Goal: Transaction & Acquisition: Purchase product/service

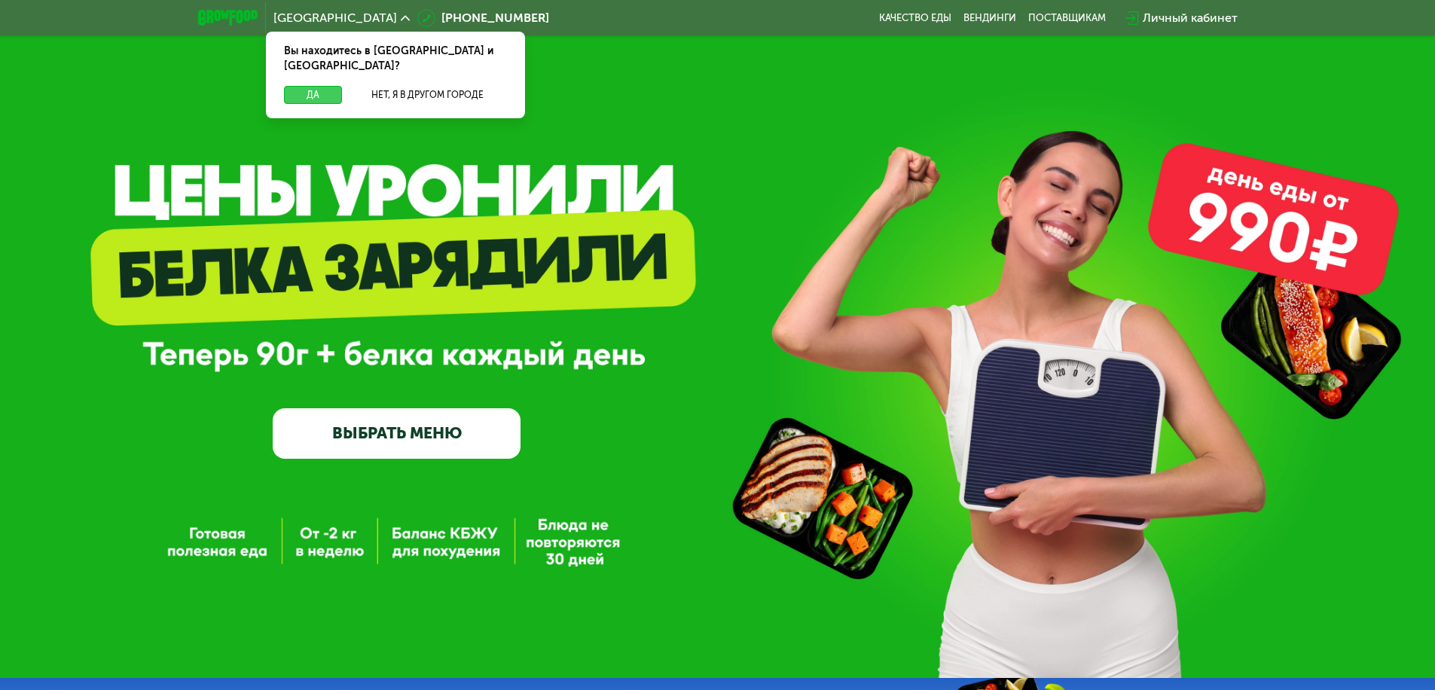
click at [313, 86] on button "Да" at bounding box center [313, 95] width 58 height 18
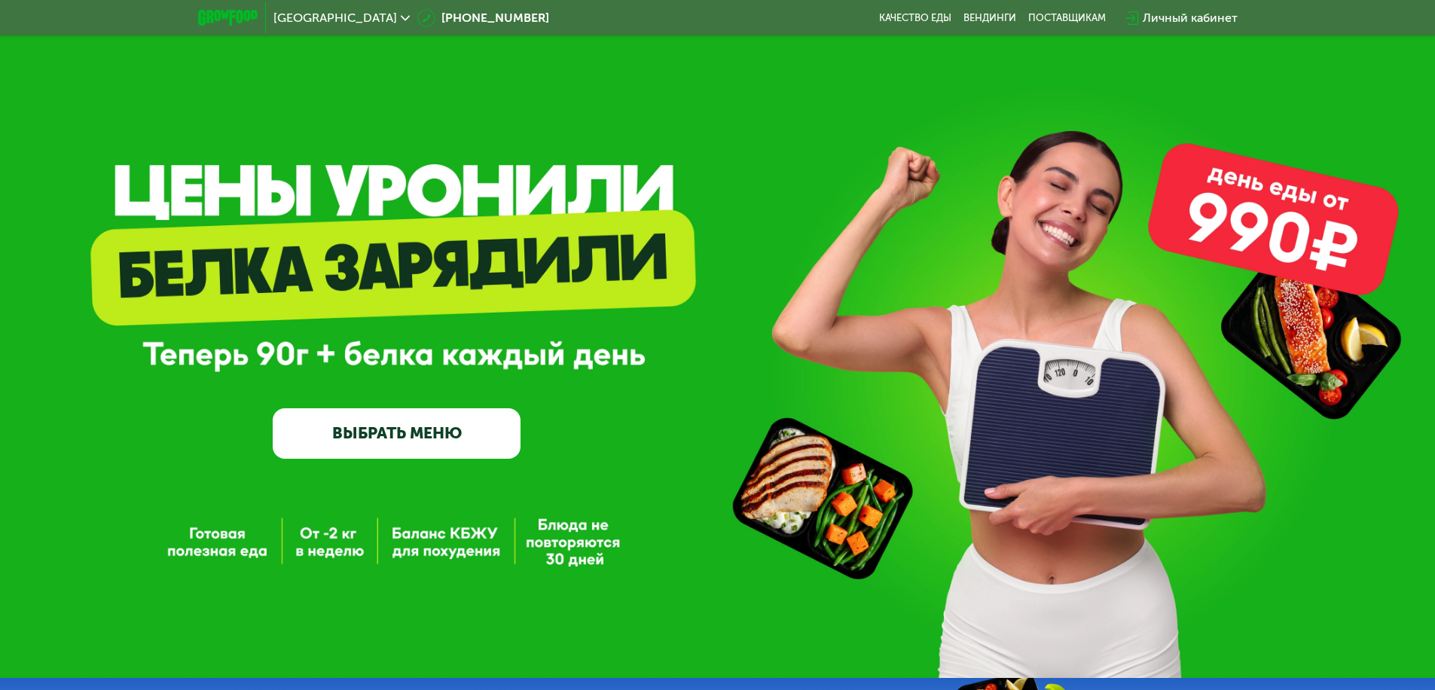
click at [301, 17] on span "Москва" at bounding box center [335, 18] width 124 height 12
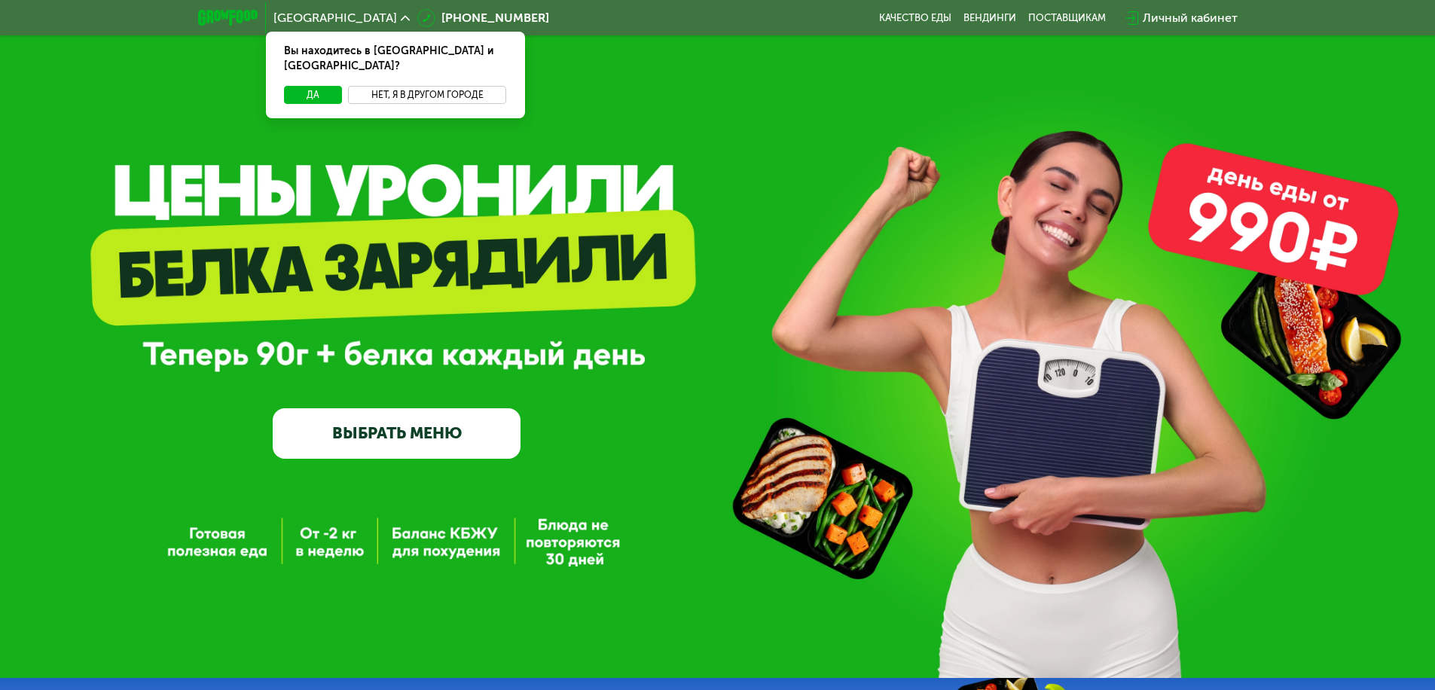
click at [427, 86] on button "Нет, я в другом городе" at bounding box center [427, 95] width 159 height 18
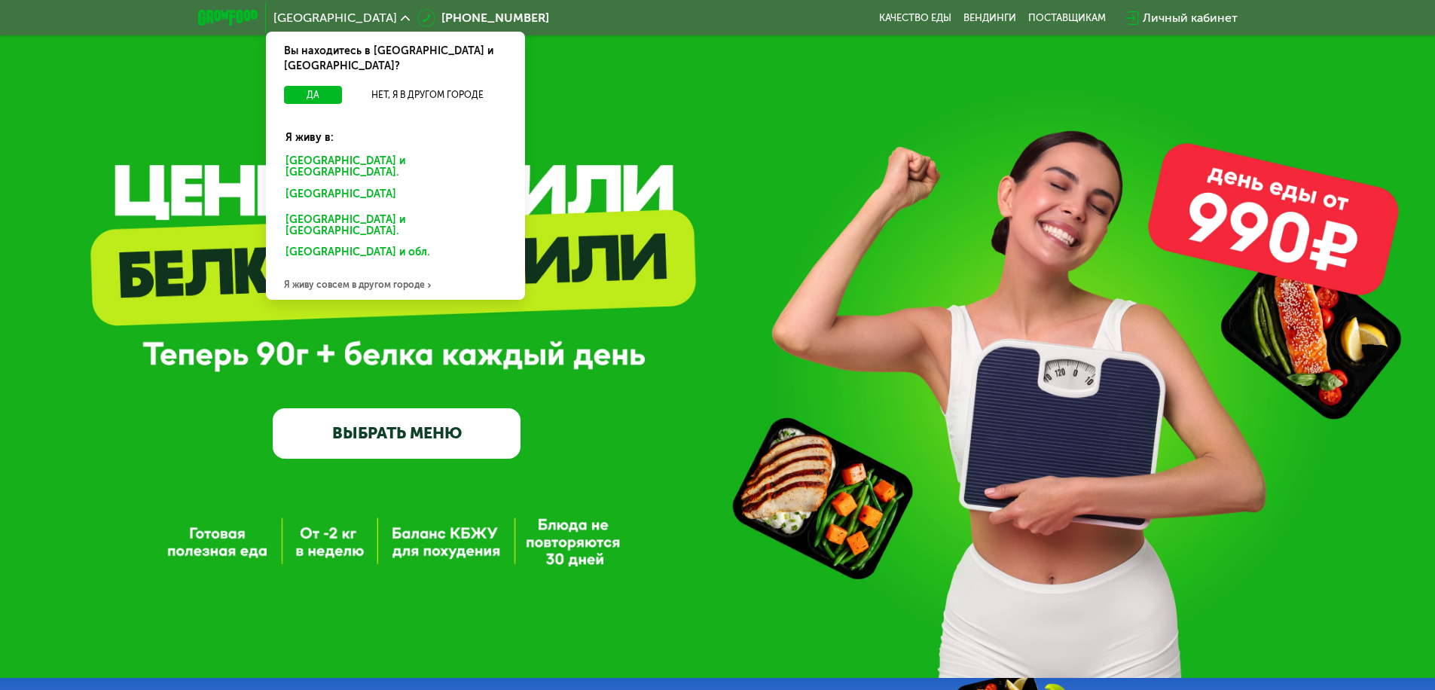
click at [395, 185] on div "Санкт-Петербурге и обл." at bounding box center [392, 197] width 235 height 24
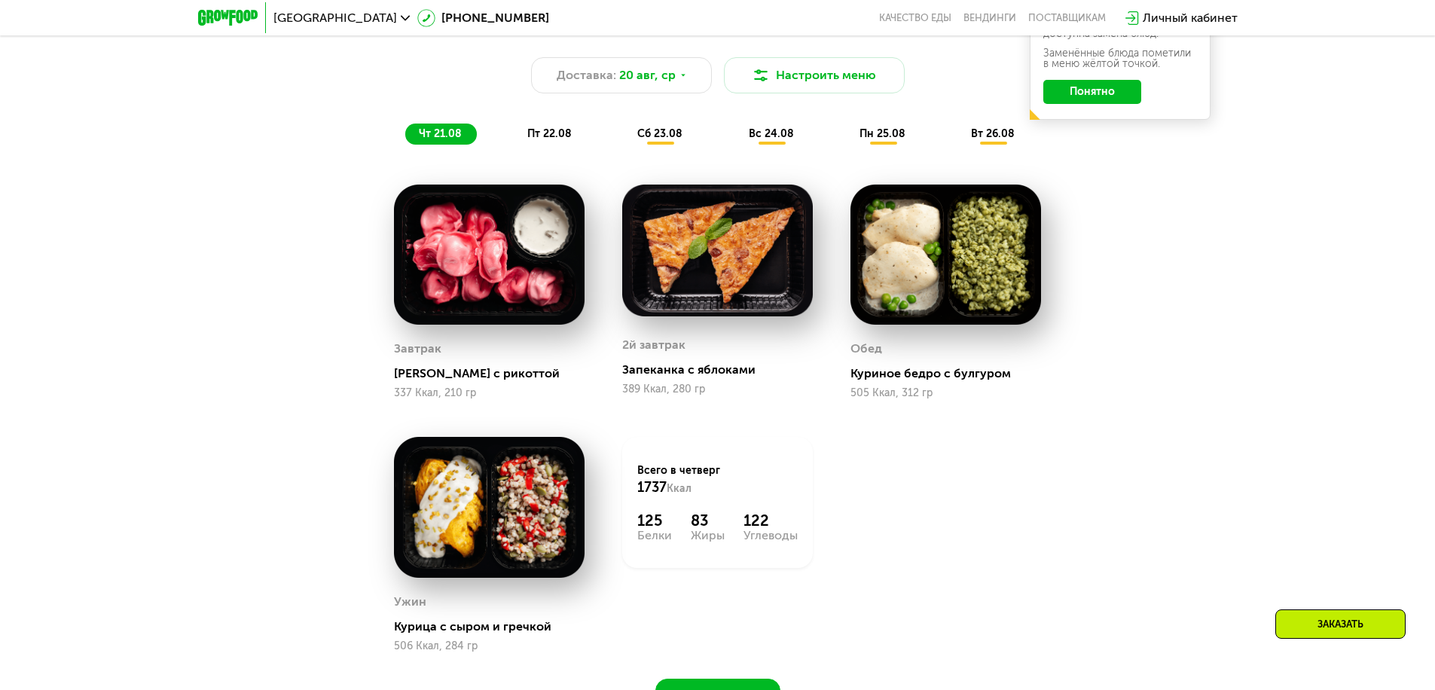
scroll to position [1055, 0]
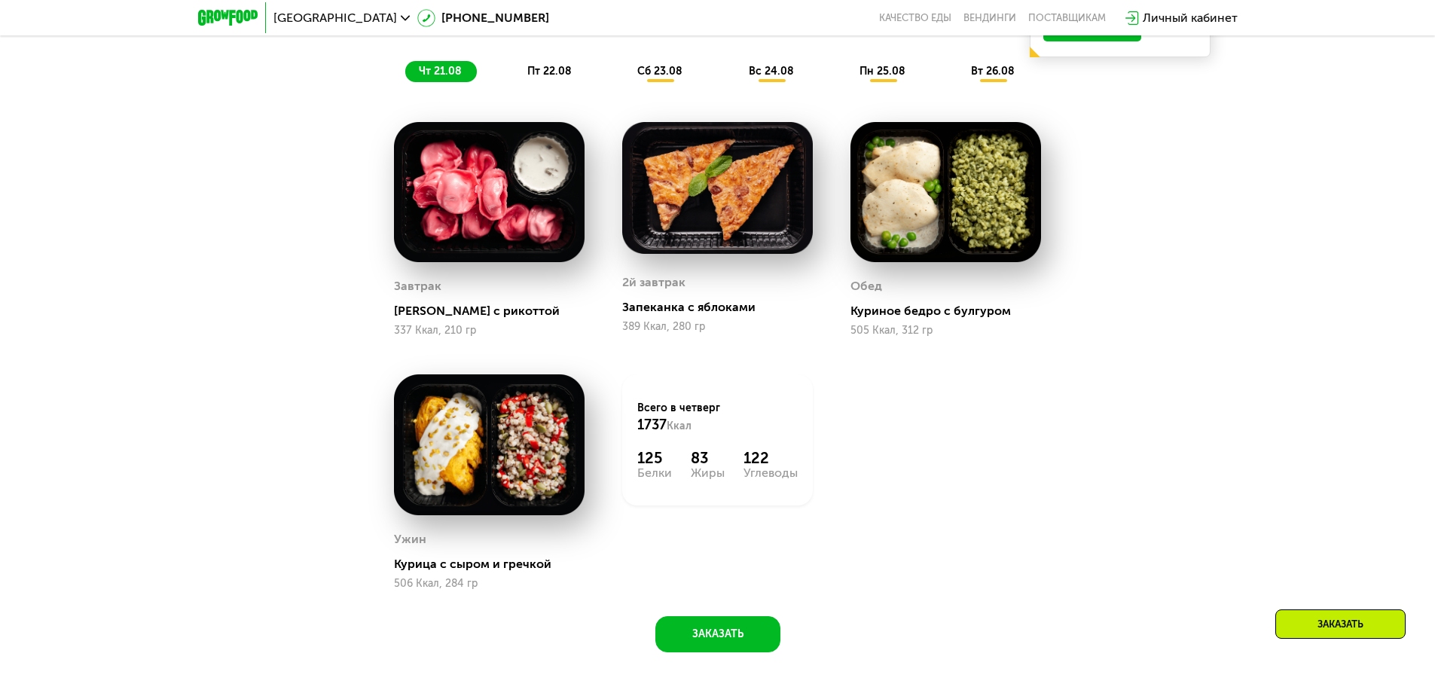
click at [440, 76] on span "чт 21.08" at bounding box center [440, 71] width 43 height 13
click at [550, 76] on span "пт 22.08" at bounding box center [549, 71] width 44 height 13
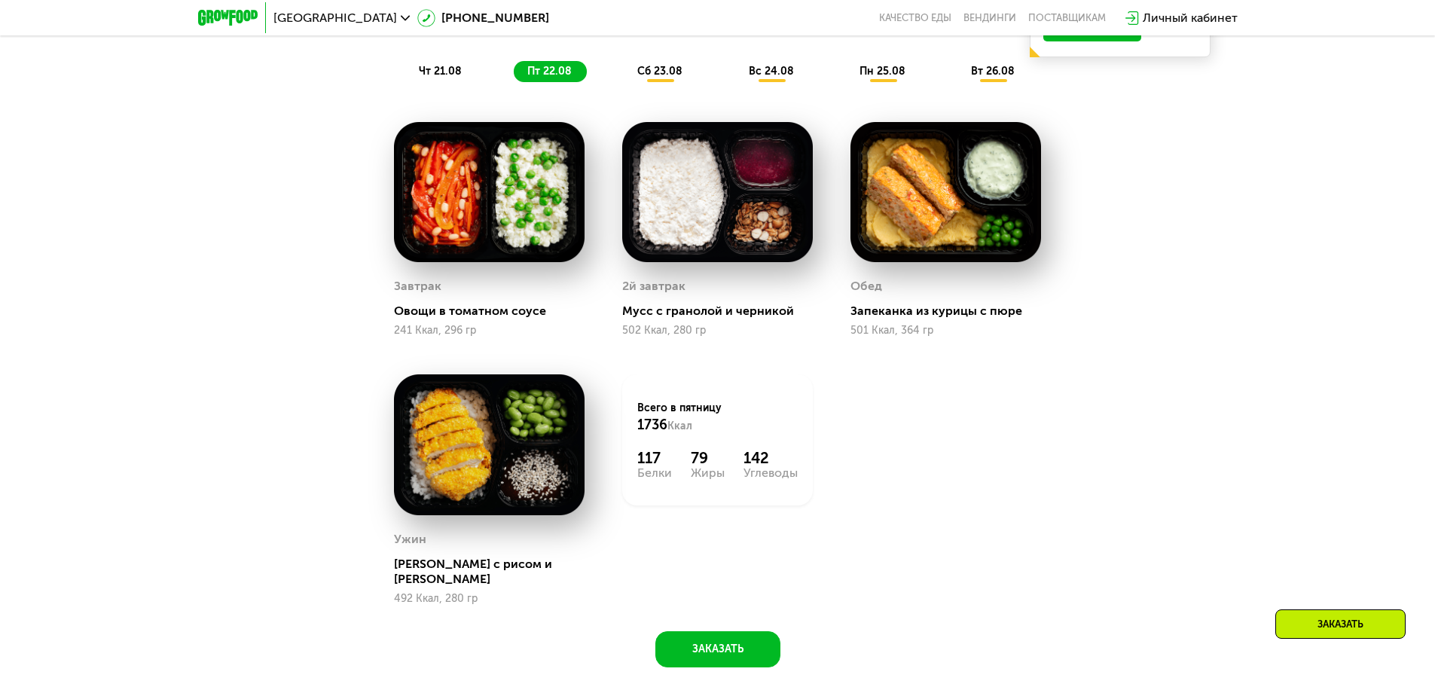
click at [661, 76] on span "сб 23.08" at bounding box center [659, 71] width 45 height 13
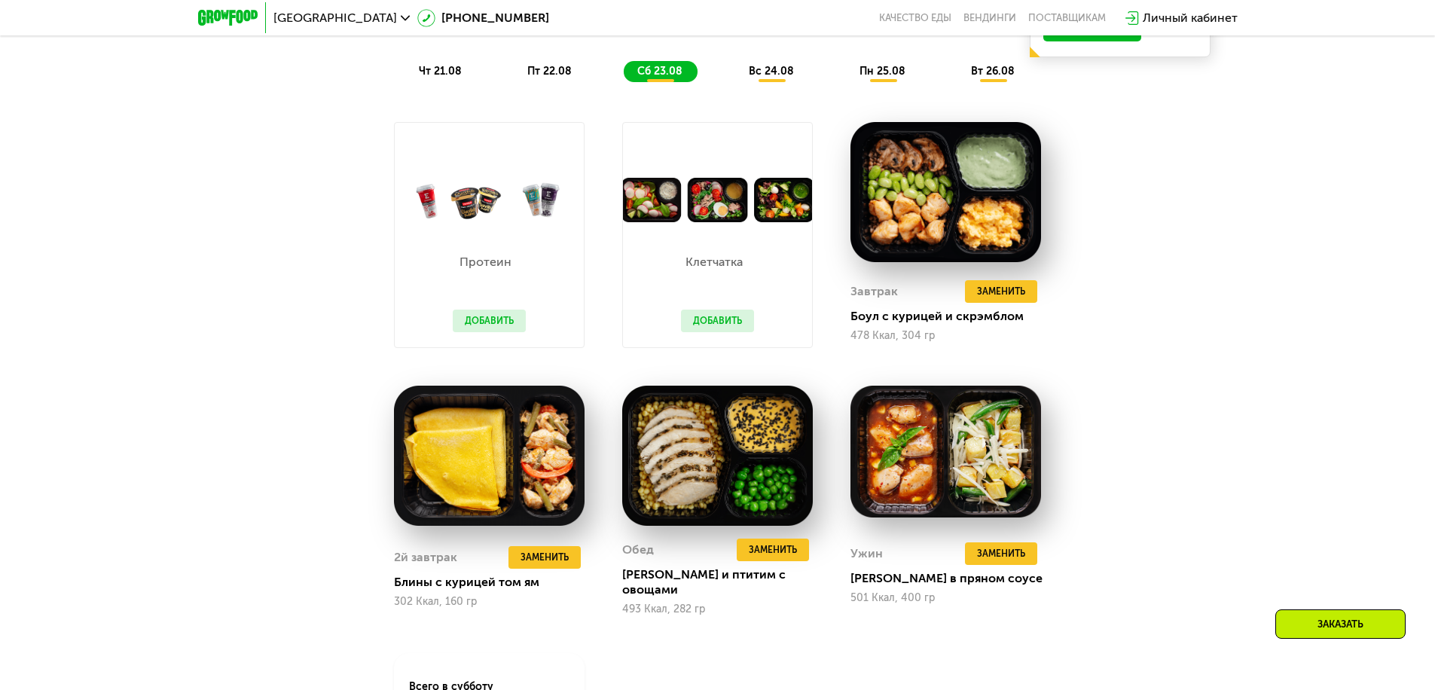
click at [772, 76] on span "вс 24.08" at bounding box center [771, 71] width 45 height 13
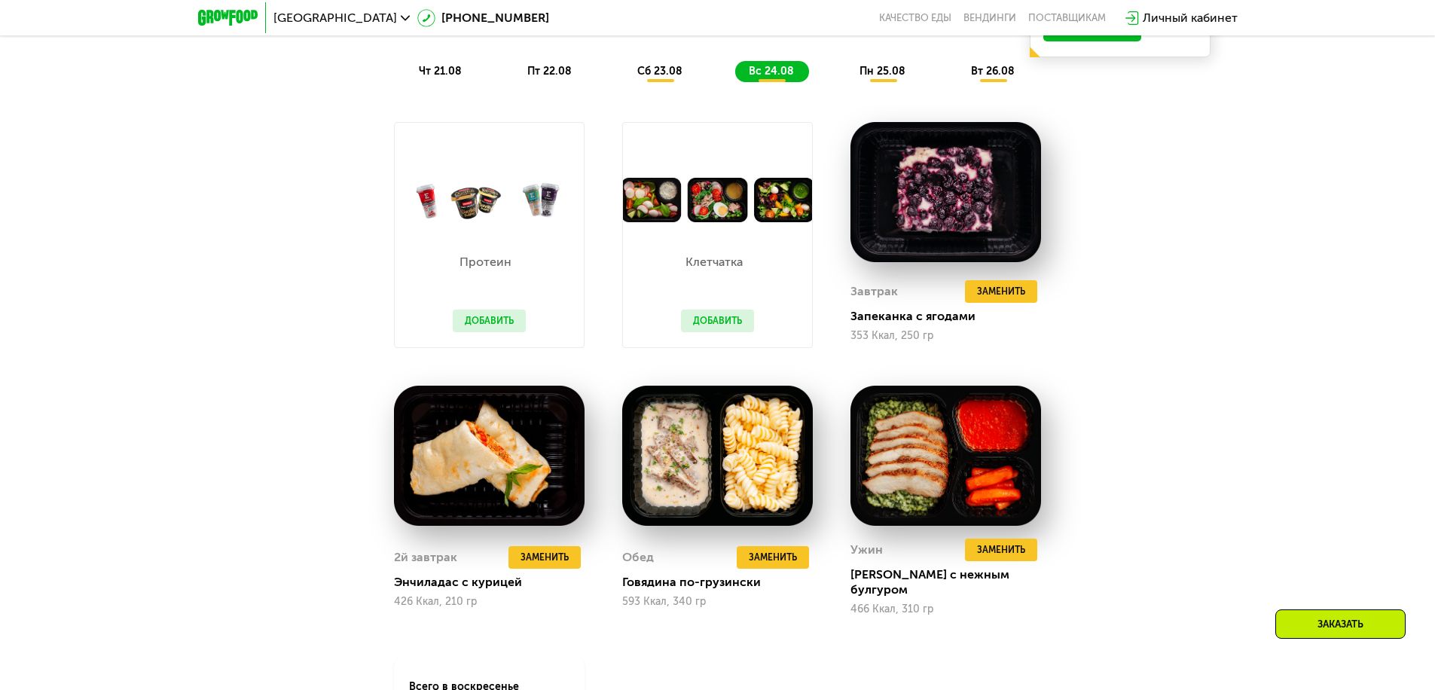
click at [883, 76] on span "пн 25.08" at bounding box center [883, 71] width 46 height 13
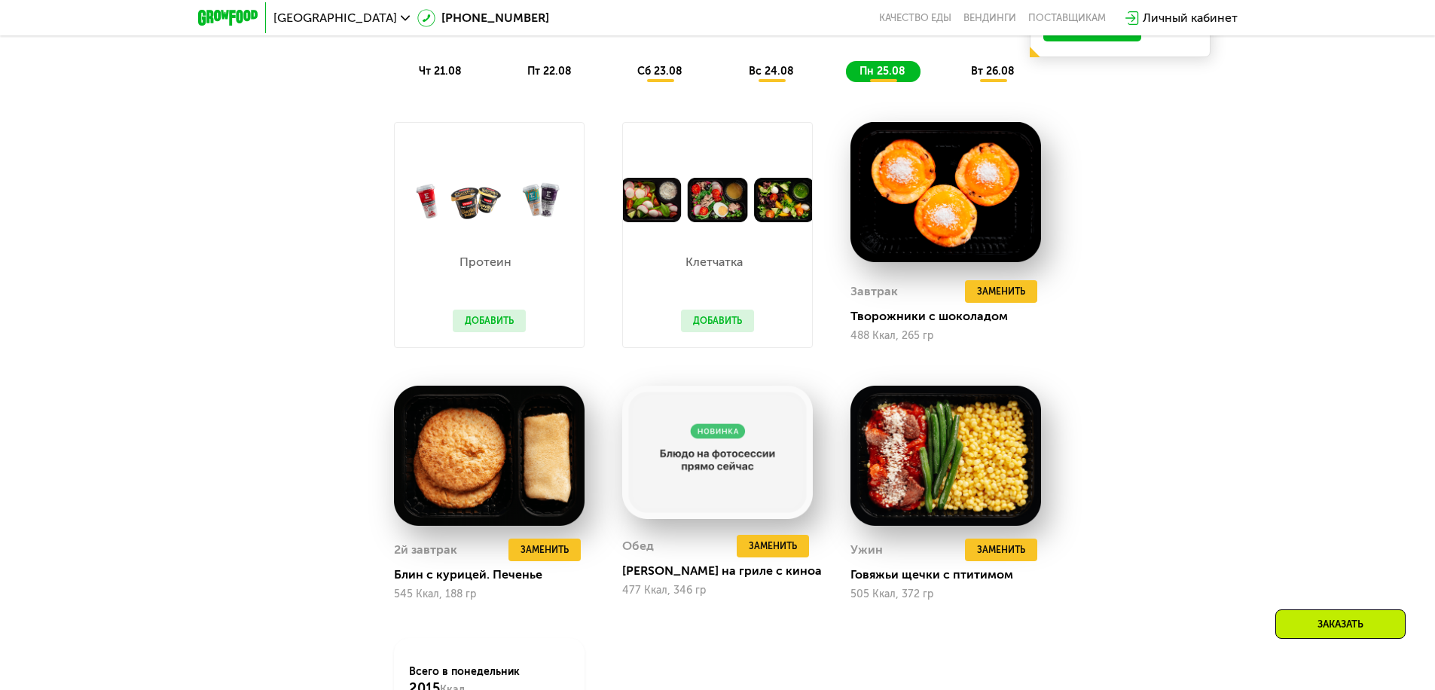
click at [994, 76] on span "вт 26.08" at bounding box center [993, 71] width 44 height 13
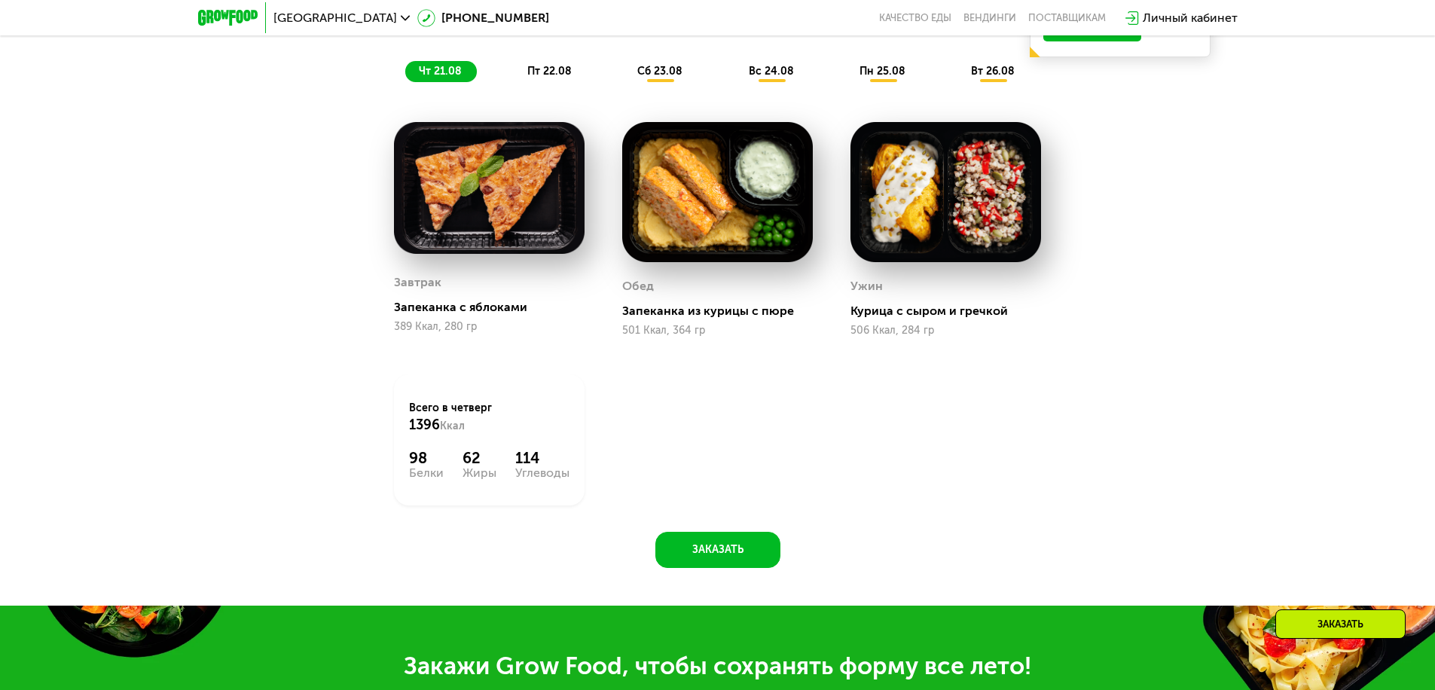
click at [440, 76] on span "чт 21.08" at bounding box center [440, 71] width 43 height 13
click at [550, 76] on span "пт 22.08" at bounding box center [549, 71] width 44 height 13
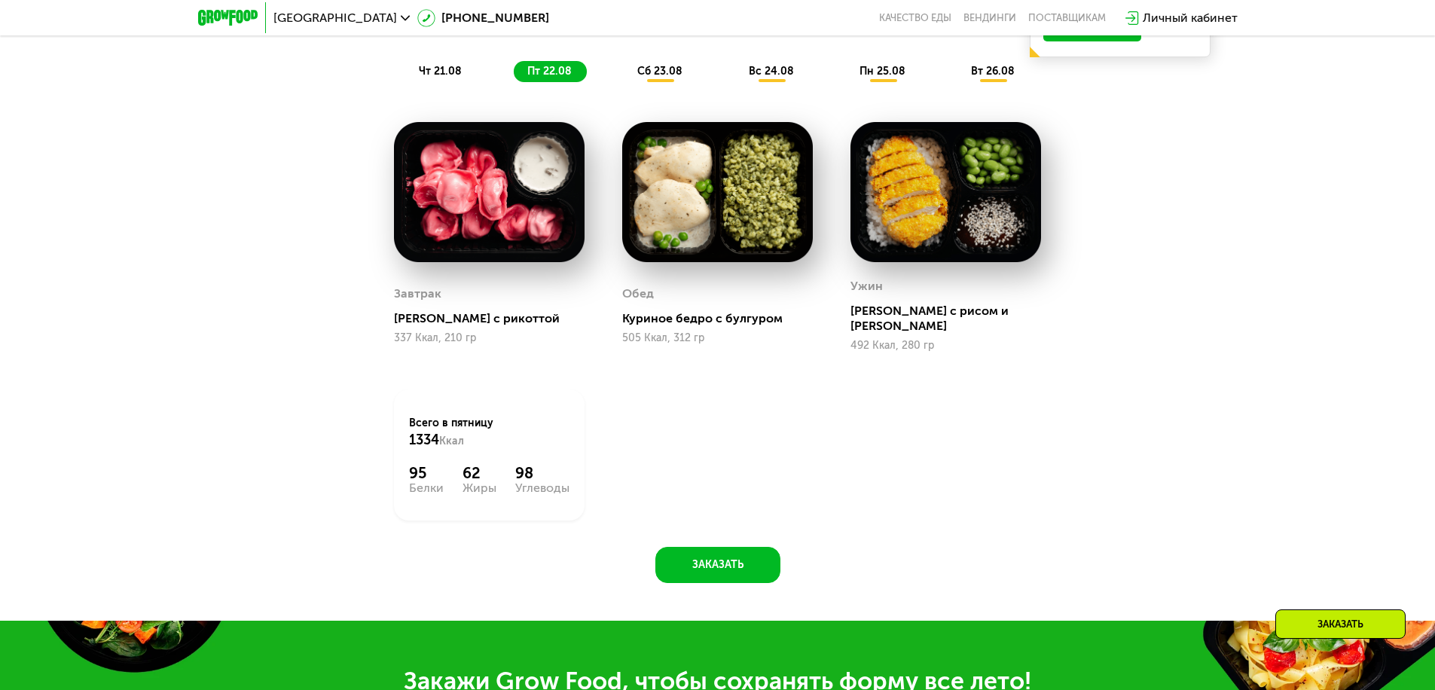
click at [661, 76] on span "сб 23.08" at bounding box center [659, 71] width 45 height 13
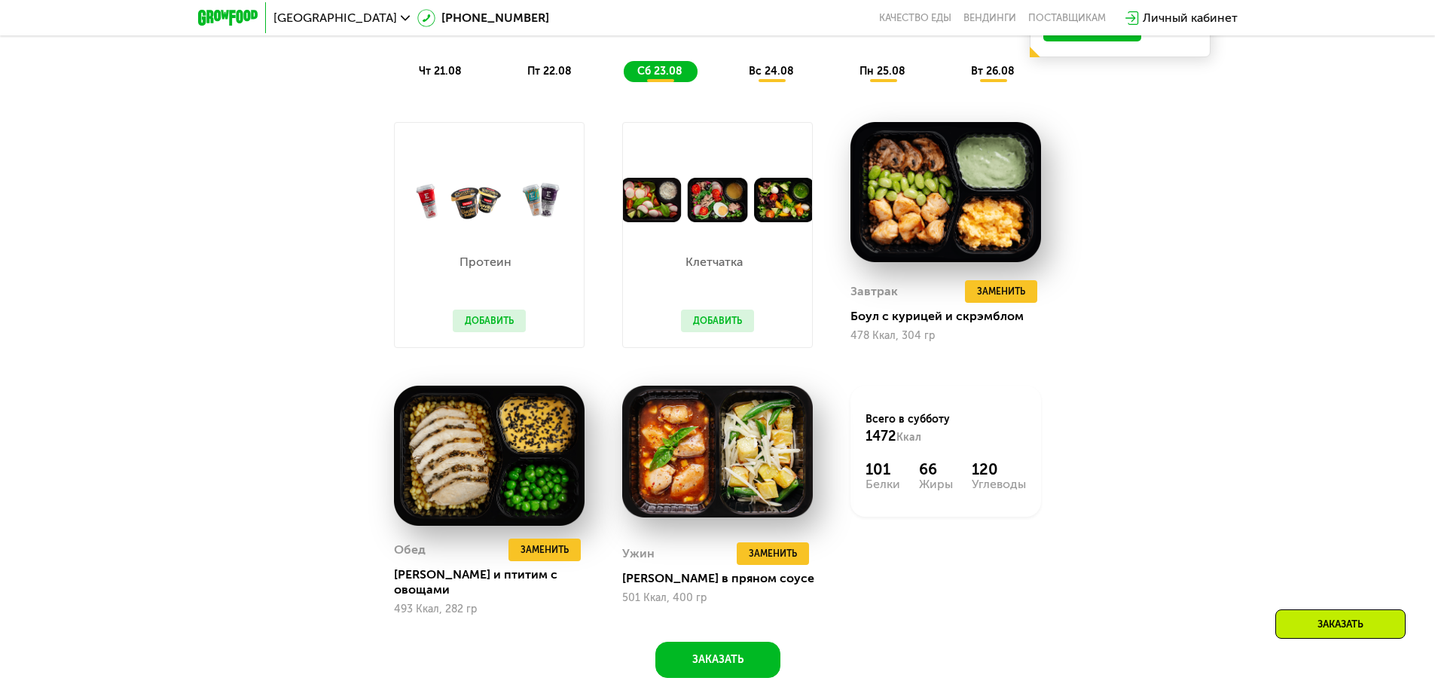
click at [772, 76] on span "вс 24.08" at bounding box center [771, 71] width 45 height 13
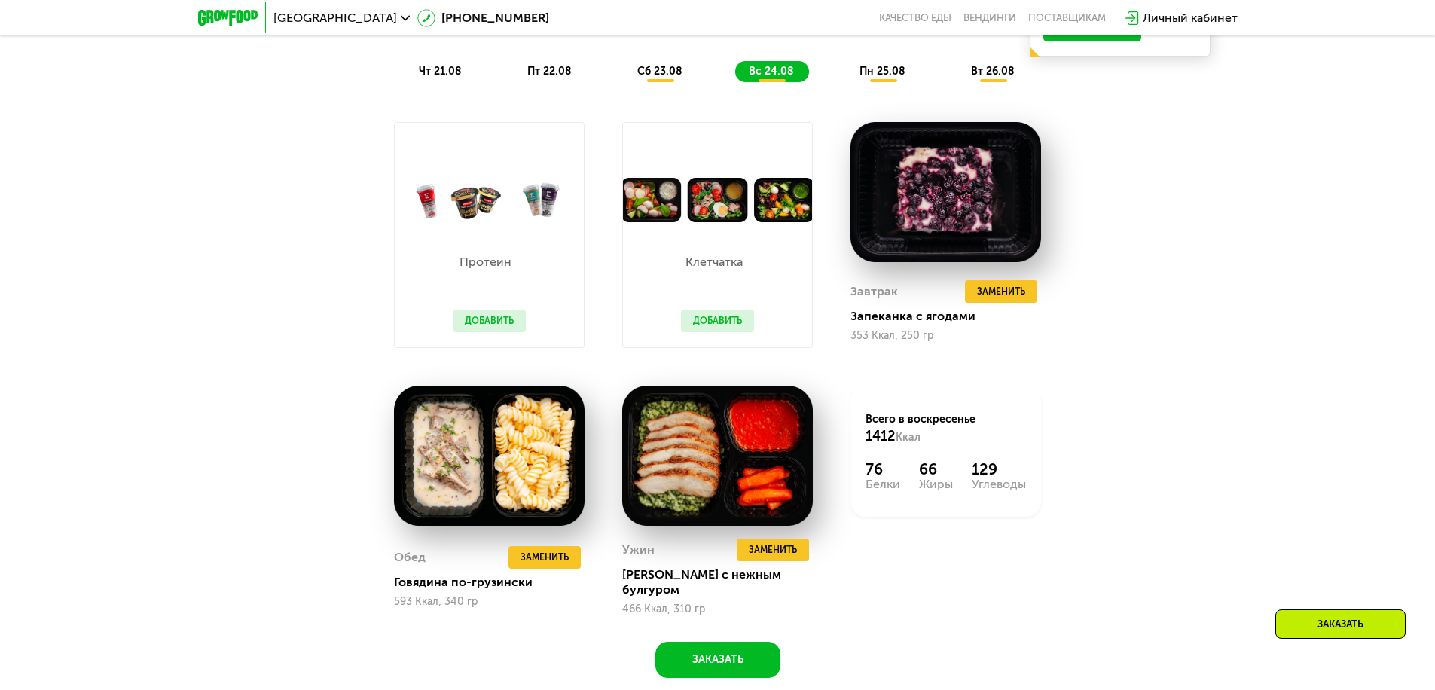
click at [883, 76] on span "пн 25.08" at bounding box center [883, 71] width 46 height 13
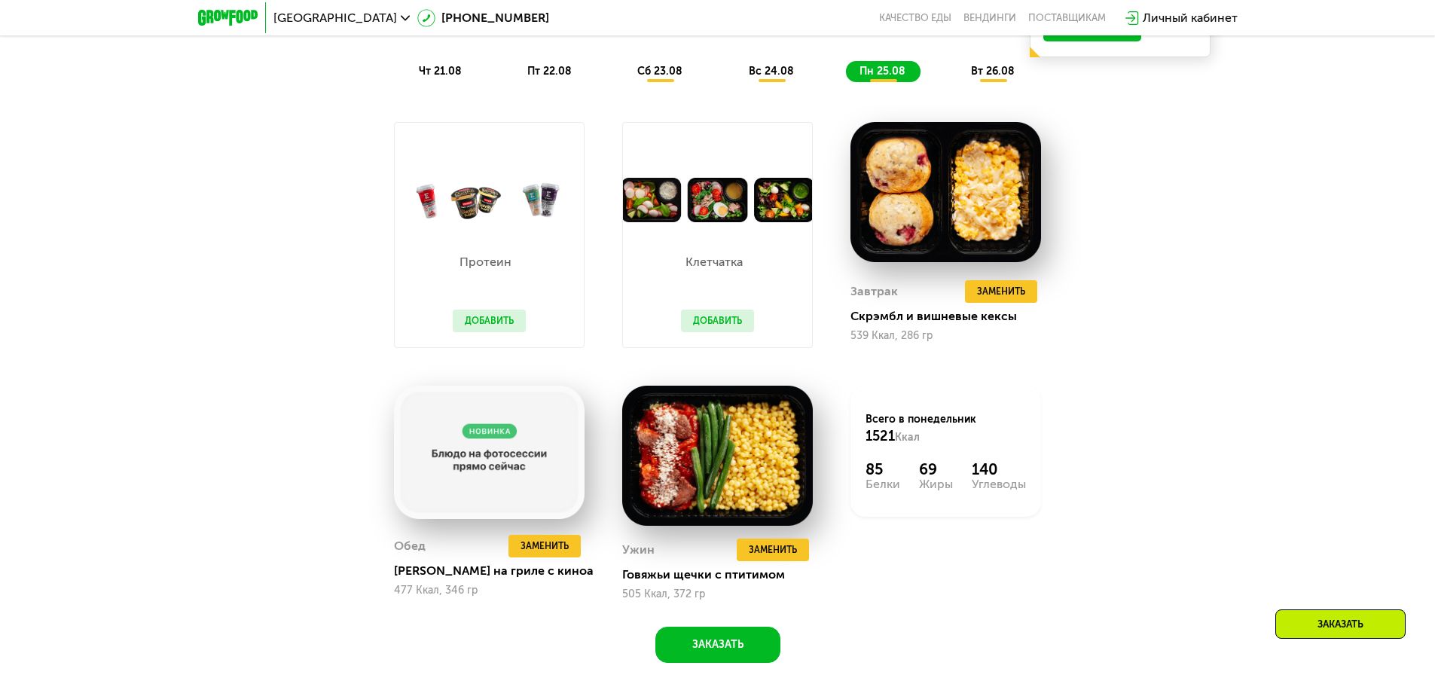
click at [994, 76] on span "вт 26.08" at bounding box center [993, 71] width 44 height 13
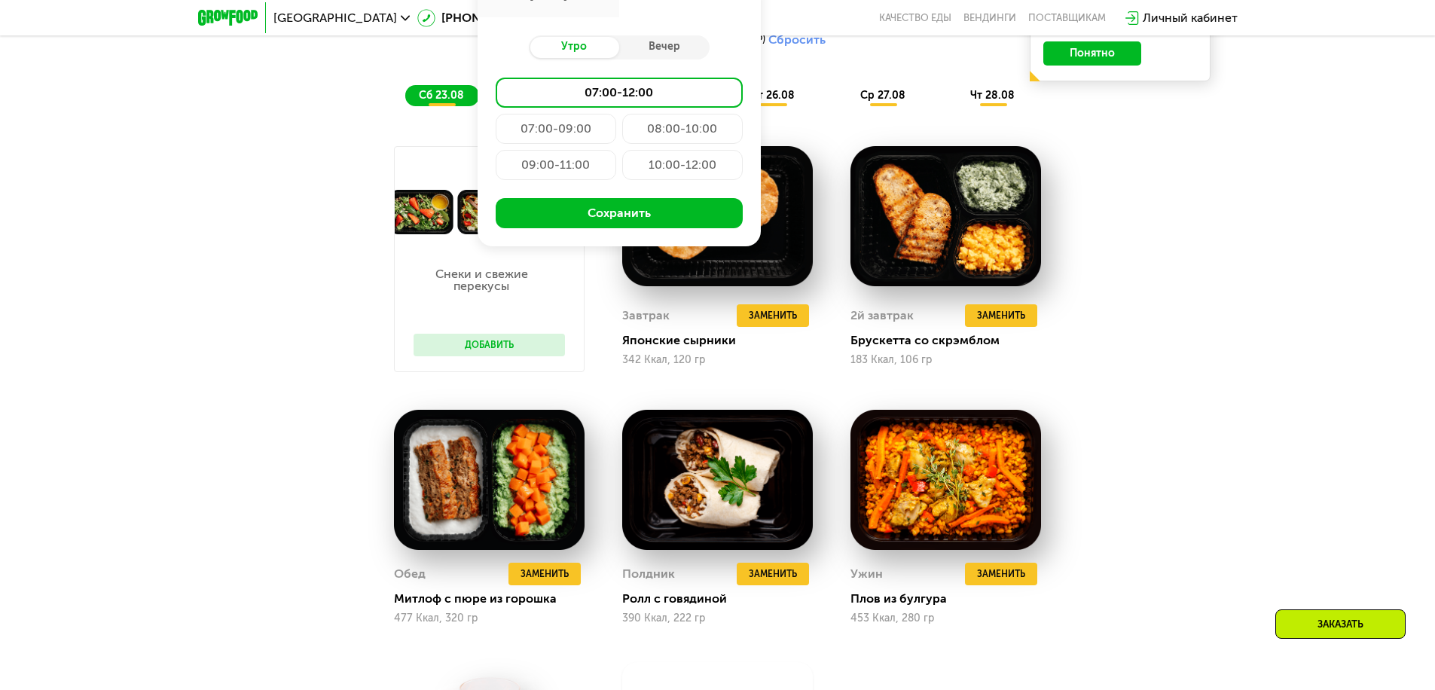
type input "**********"
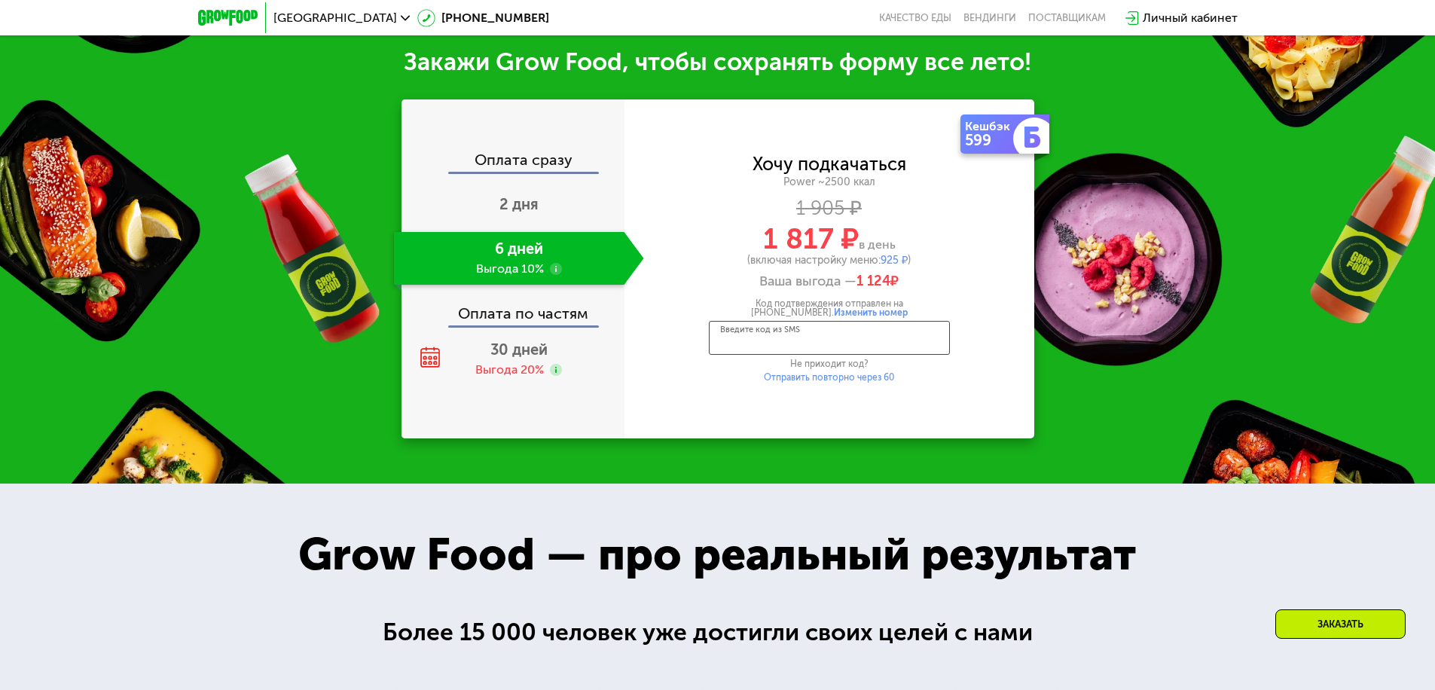
scroll to position [2042, 0]
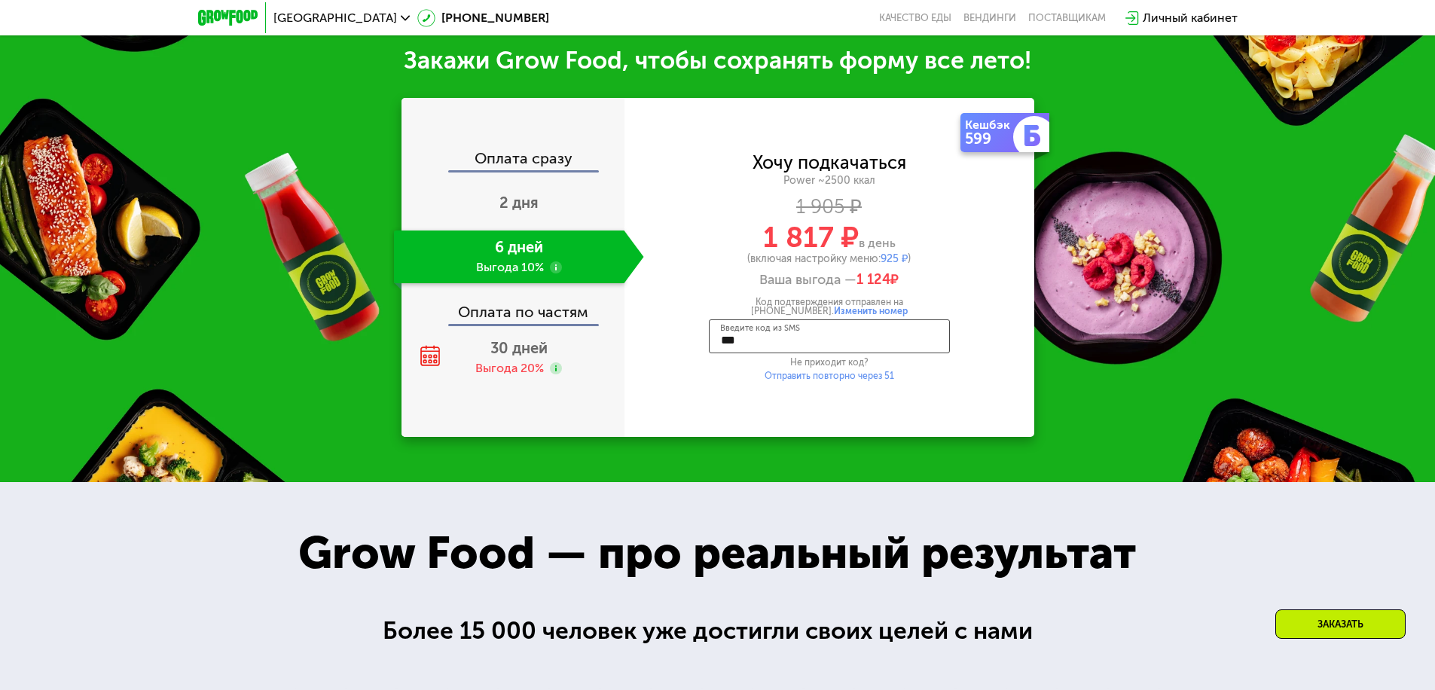
type input "****"
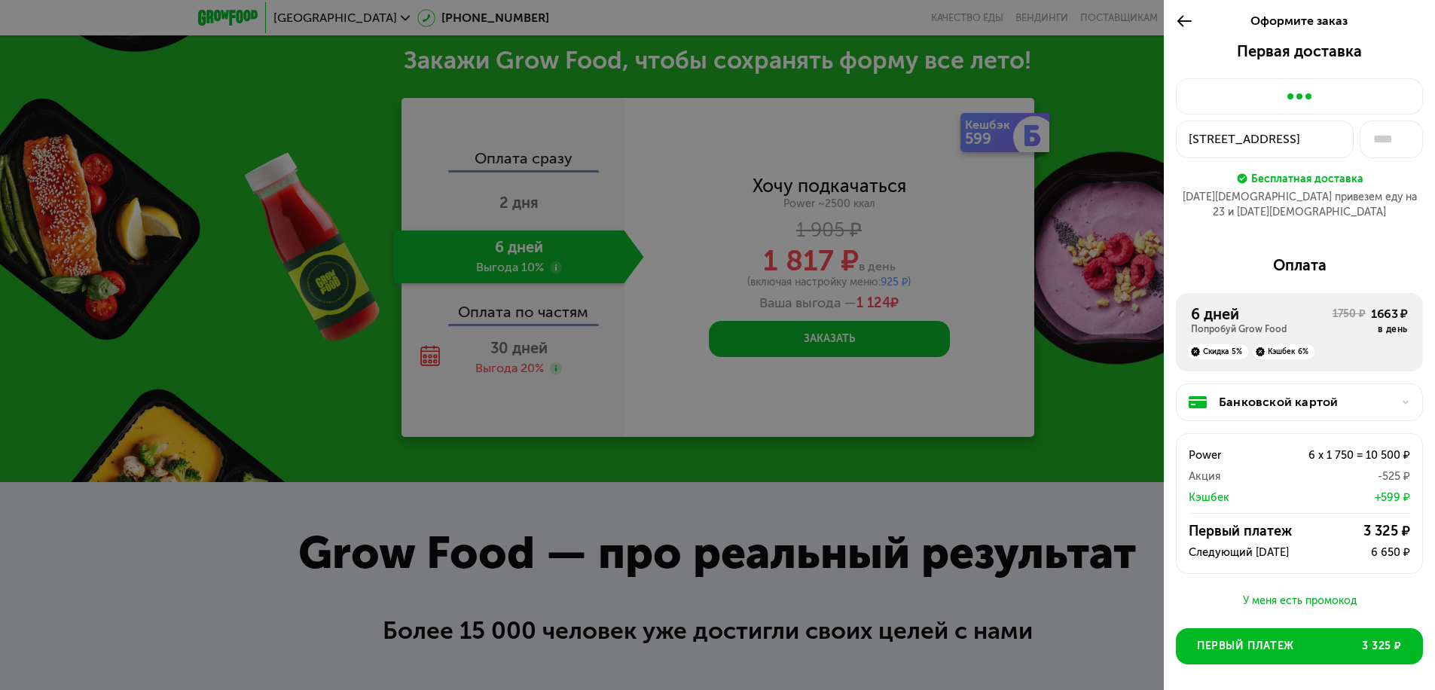
click at [1259, 139] on div "[STREET_ADDRESS]" at bounding box center [1265, 139] width 152 height 18
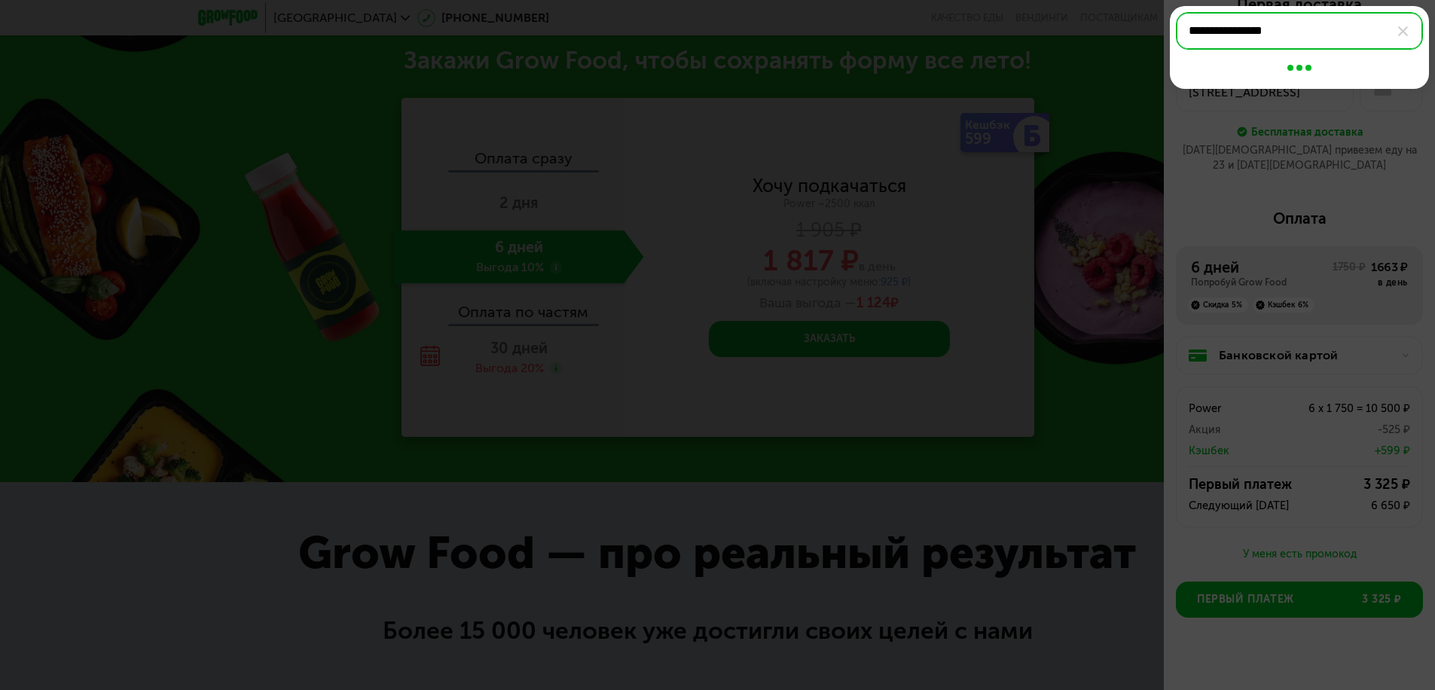
type input "**********"
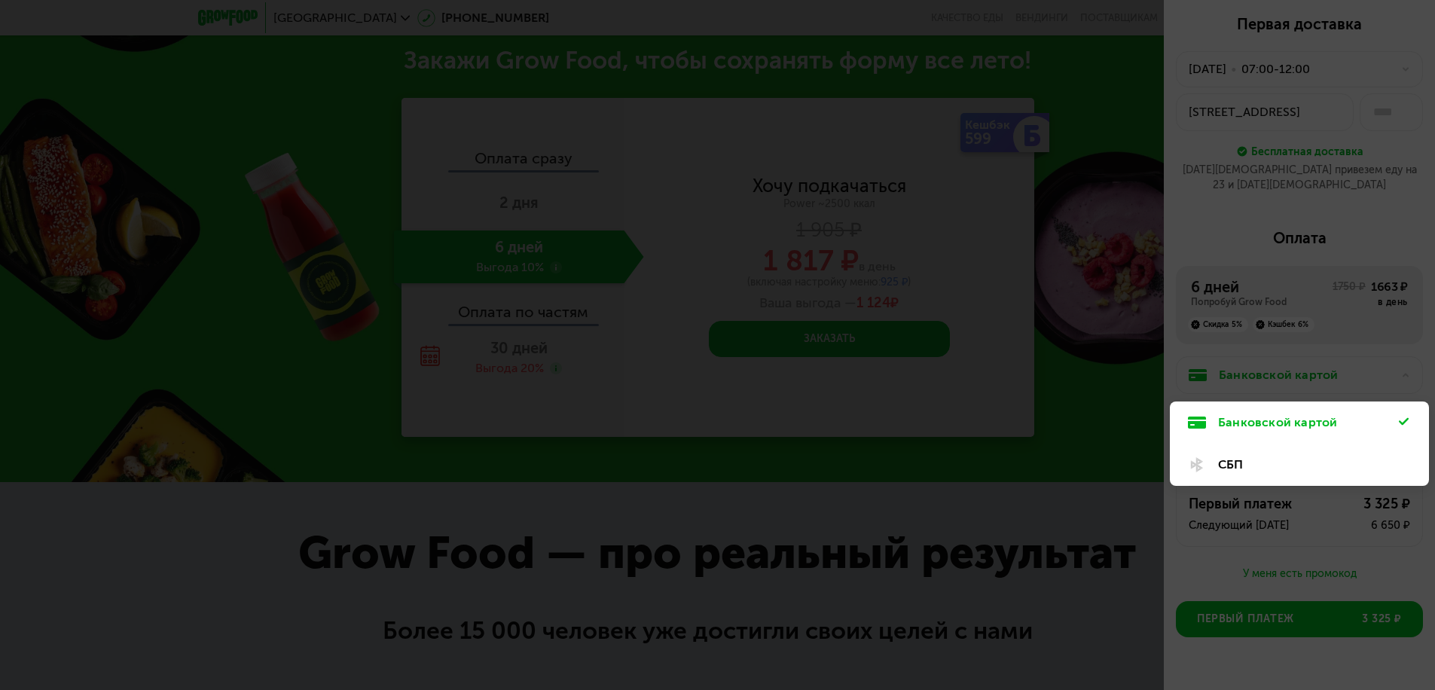
scroll to position [47, 0]
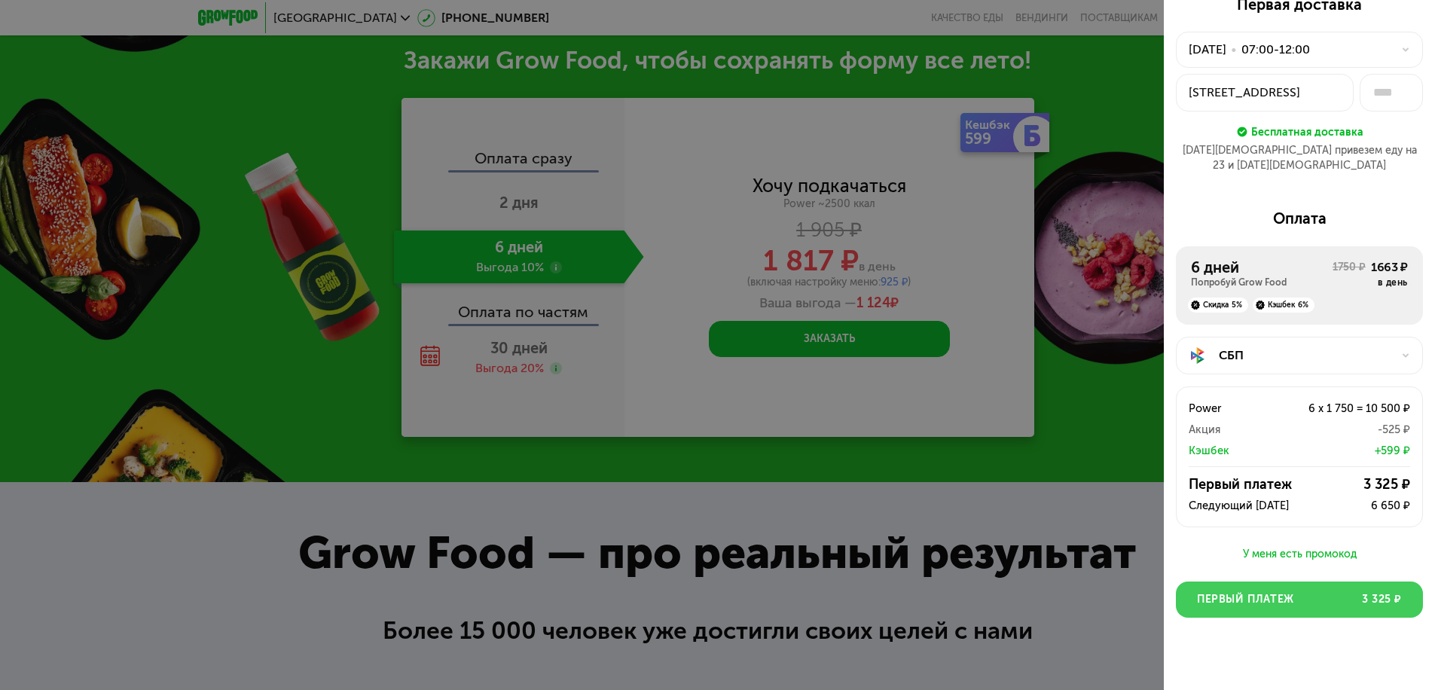
click at [1293, 592] on span "Первый платеж" at bounding box center [1245, 599] width 97 height 15
